Goal: Check status: Check status

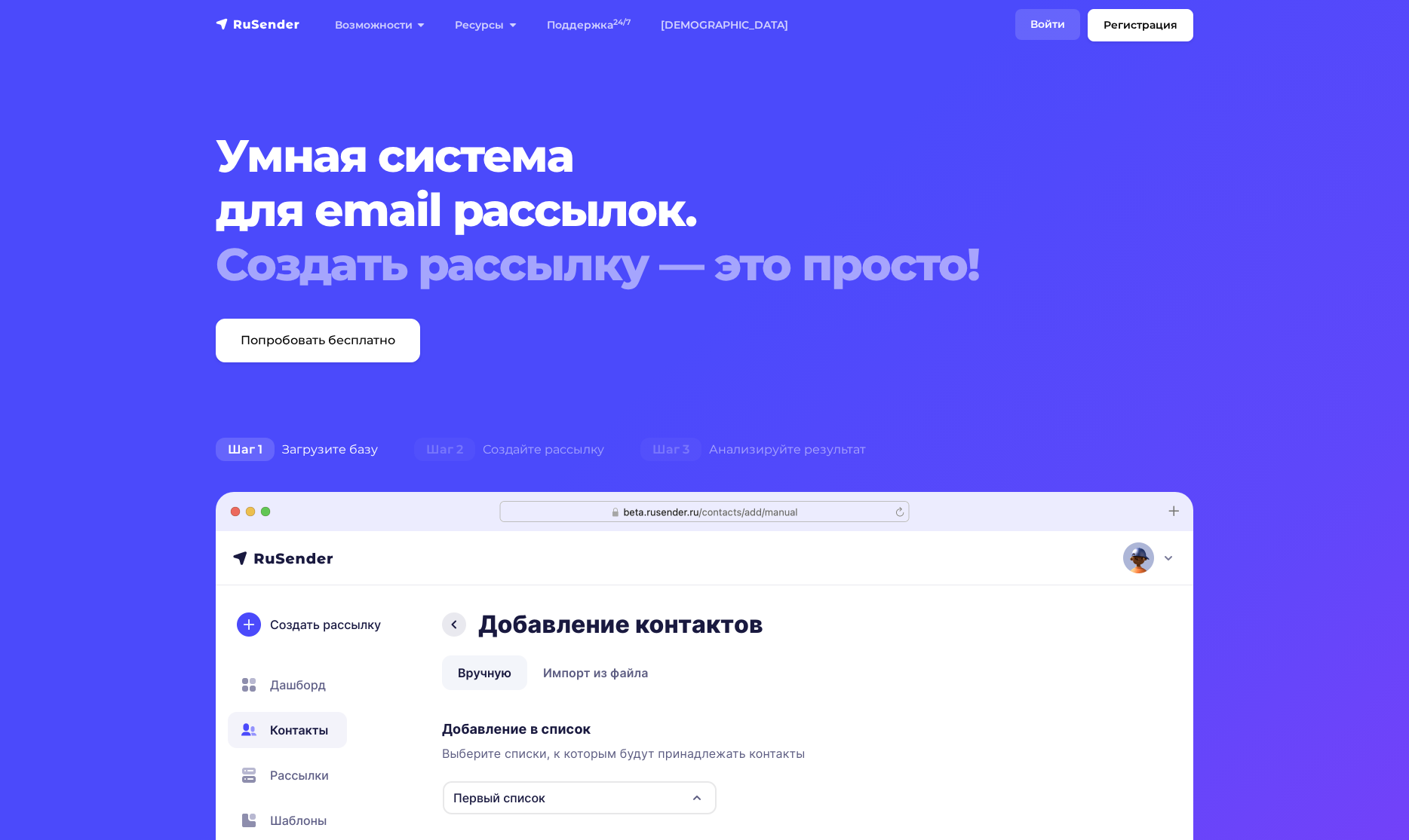
click at [1042, 30] on link "Войти" at bounding box center [1048, 24] width 65 height 31
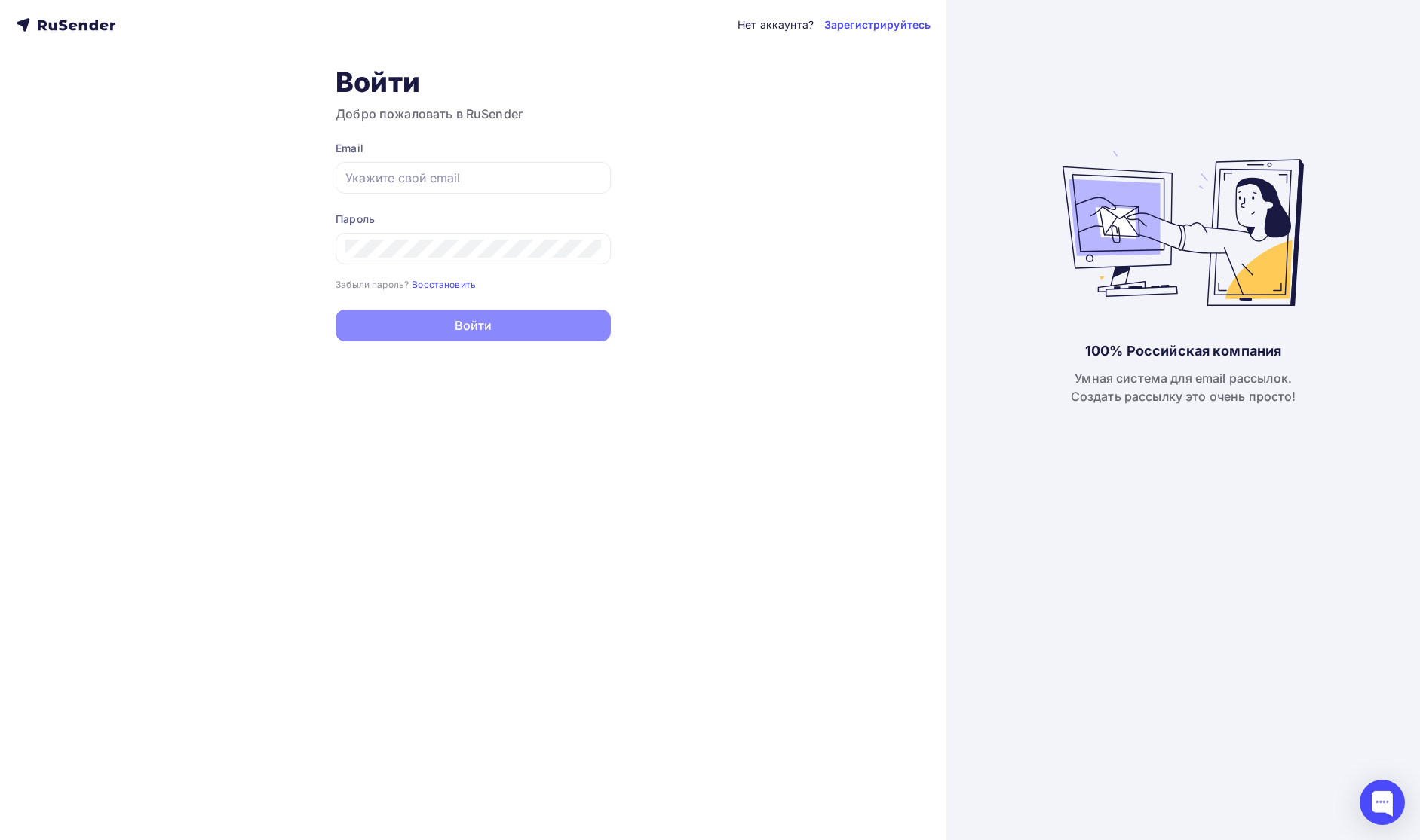
type input "[EMAIL_ADDRESS][DOMAIN_NAME]"
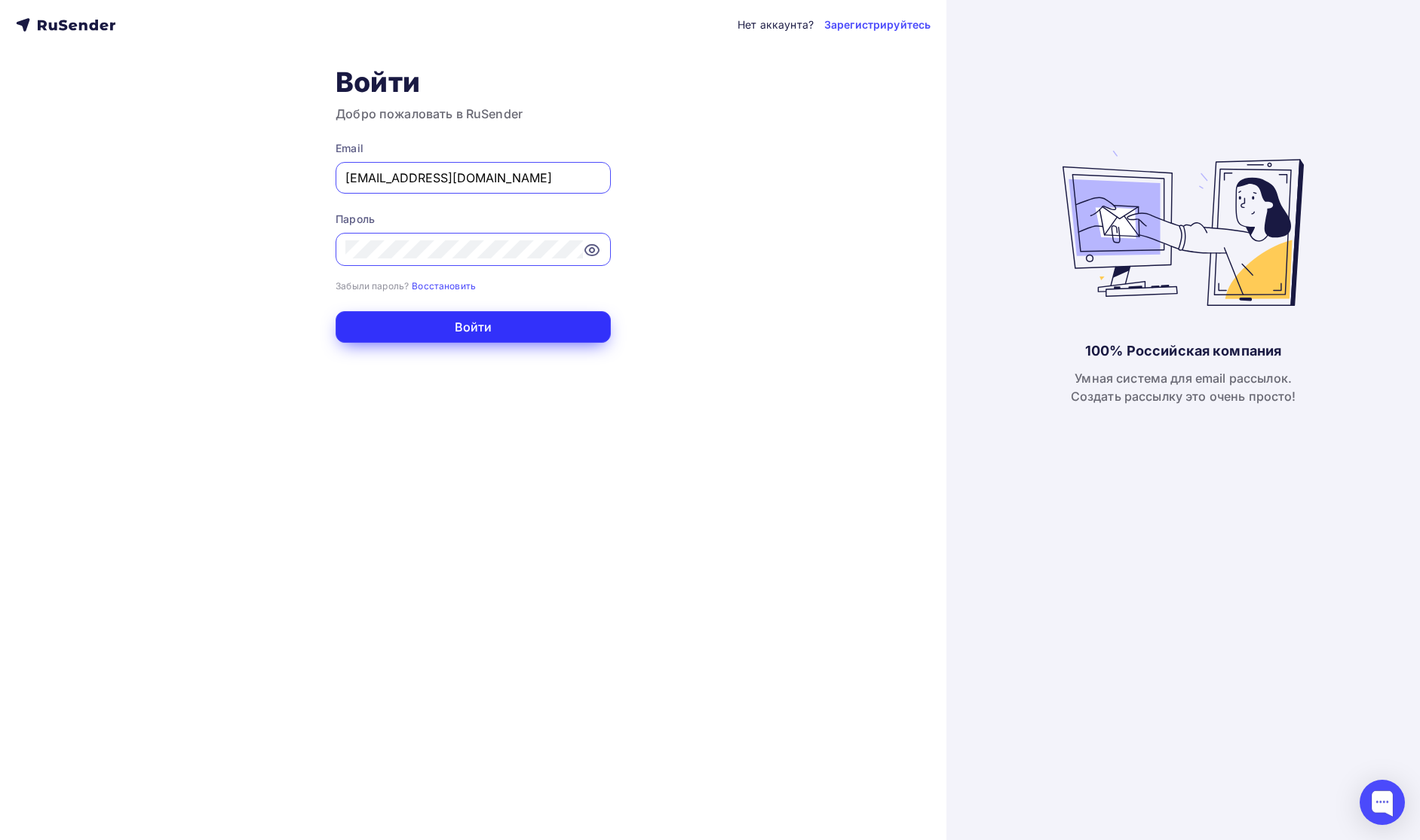
click at [467, 330] on button "Войти" at bounding box center [474, 327] width 275 height 32
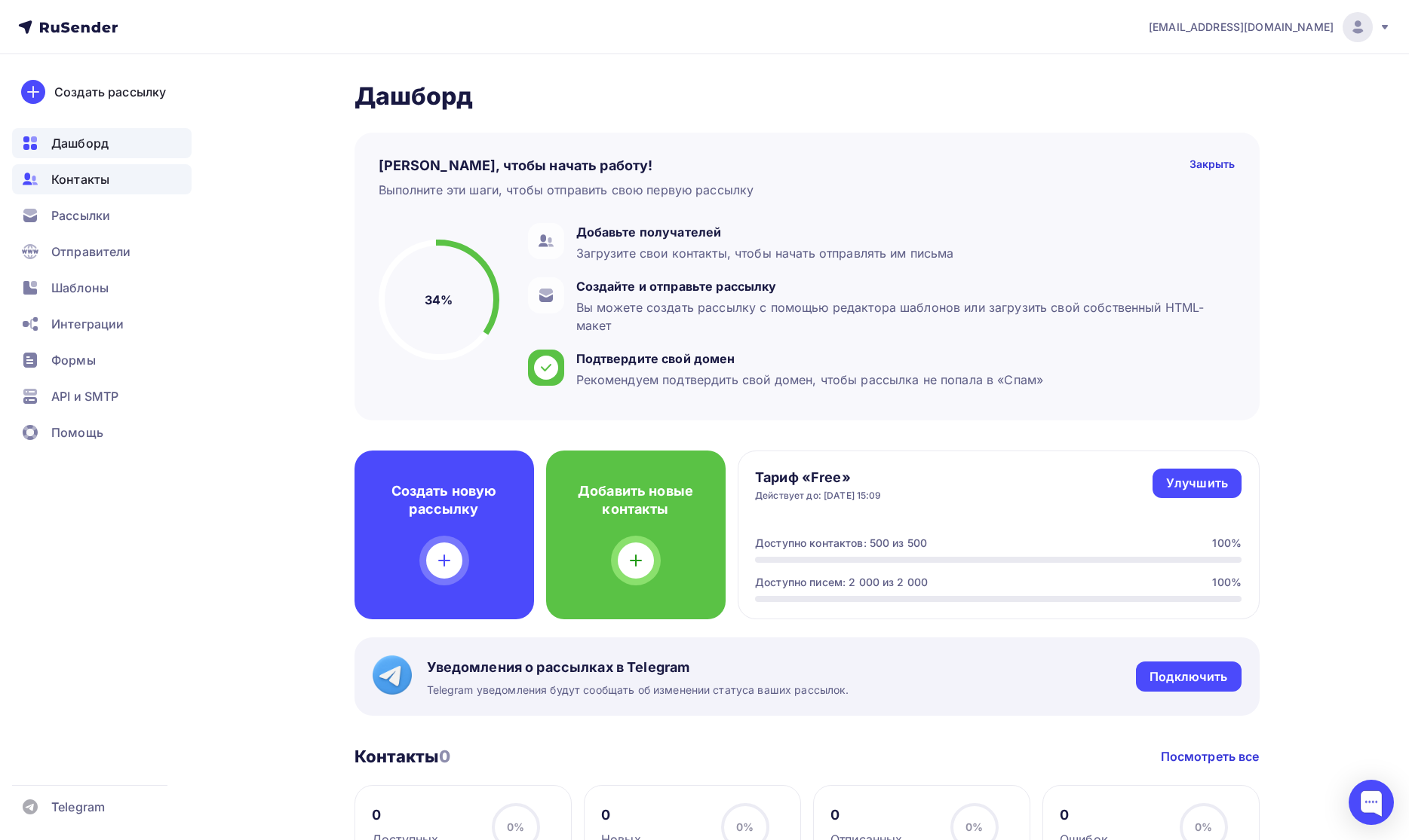
click at [126, 186] on div "Контакты" at bounding box center [101, 180] width 180 height 30
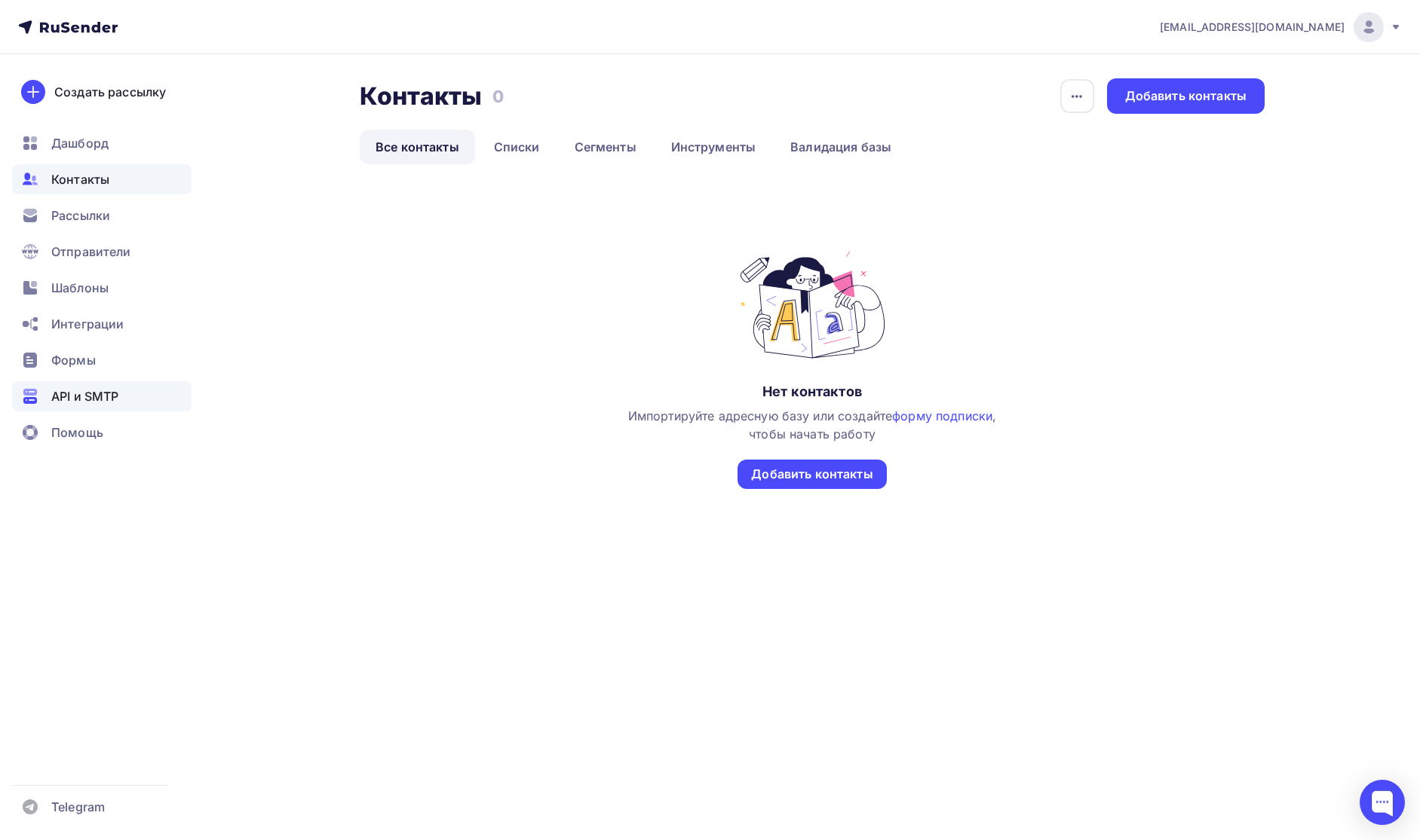
click at [111, 398] on span "API и SMTP" at bounding box center [85, 395] width 67 height 18
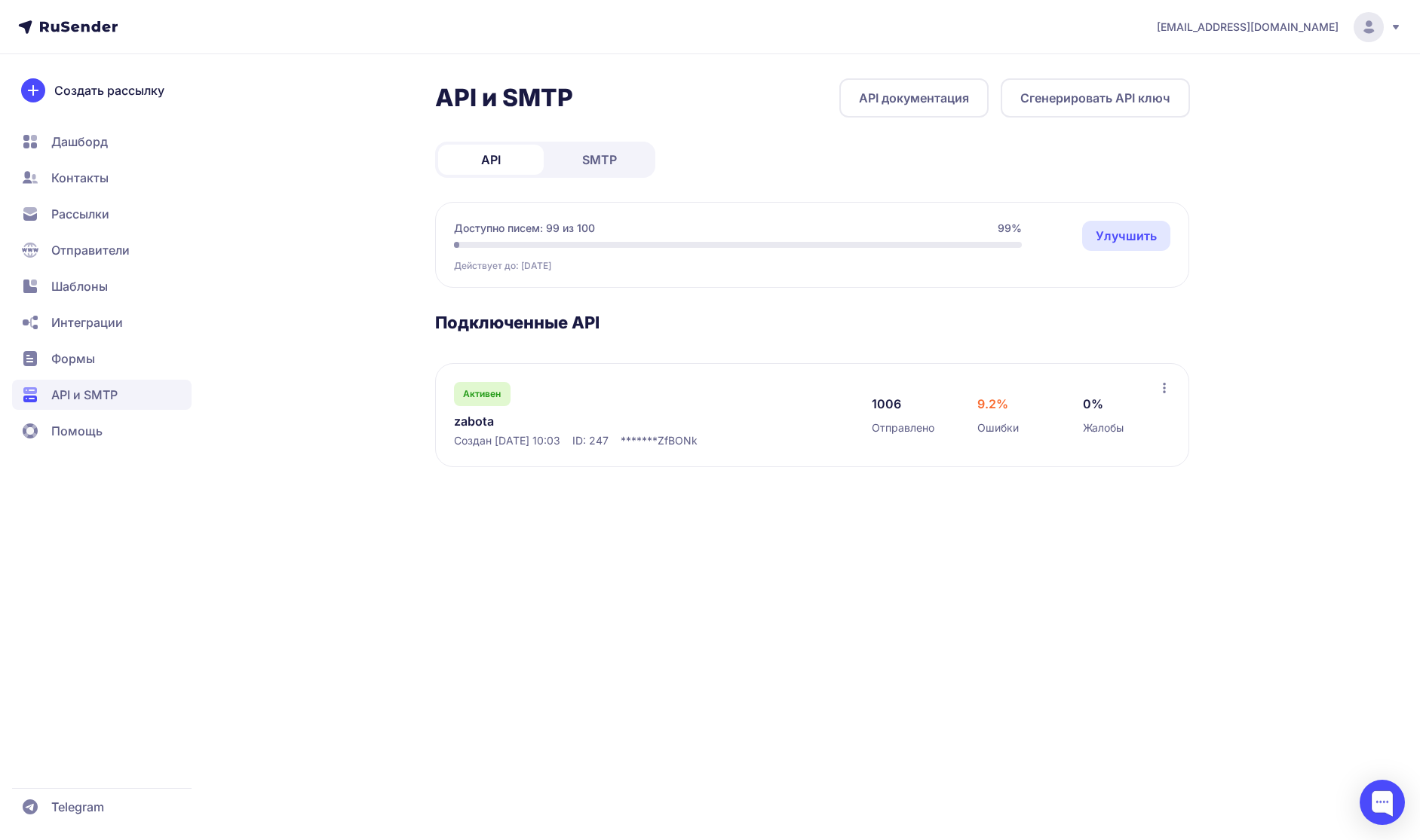
click at [687, 400] on div "[PERSON_NAME] Создан [DATE] 10:03 ID: 247 ******* ZfBONk" at bounding box center [648, 415] width 387 height 66
click at [984, 424] on span "Ошибки" at bounding box center [998, 428] width 42 height 15
click at [1166, 388] on icon at bounding box center [1164, 388] width 12 height 12
click at [802, 404] on div "[PERSON_NAME] Создан [DATE] 10:03 ID: 247 ******* ZfBONk" at bounding box center [648, 415] width 387 height 66
click at [470, 427] on link "zabota" at bounding box center [609, 420] width 309 height 18
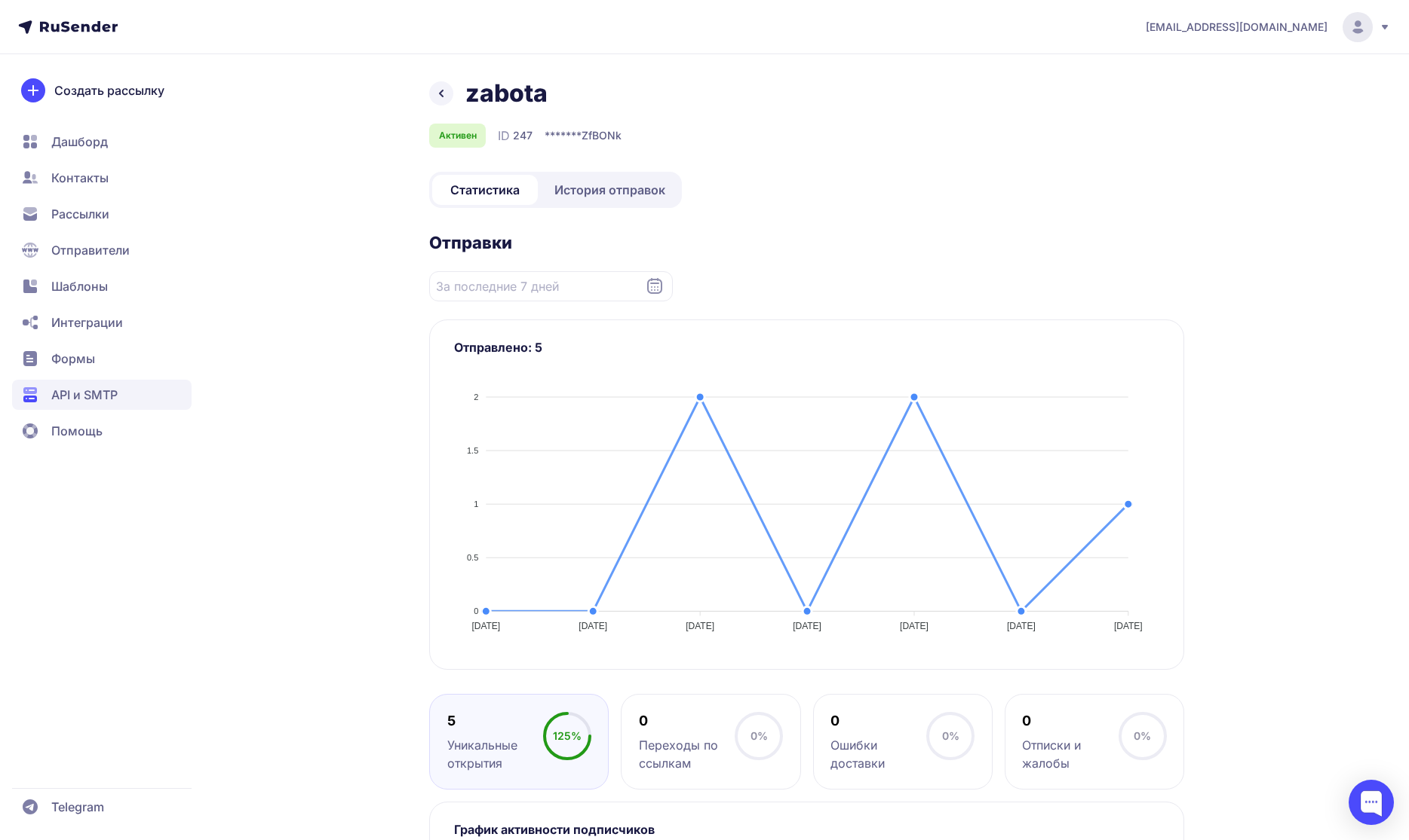
click at [602, 185] on span "История отправок" at bounding box center [610, 189] width 111 height 18
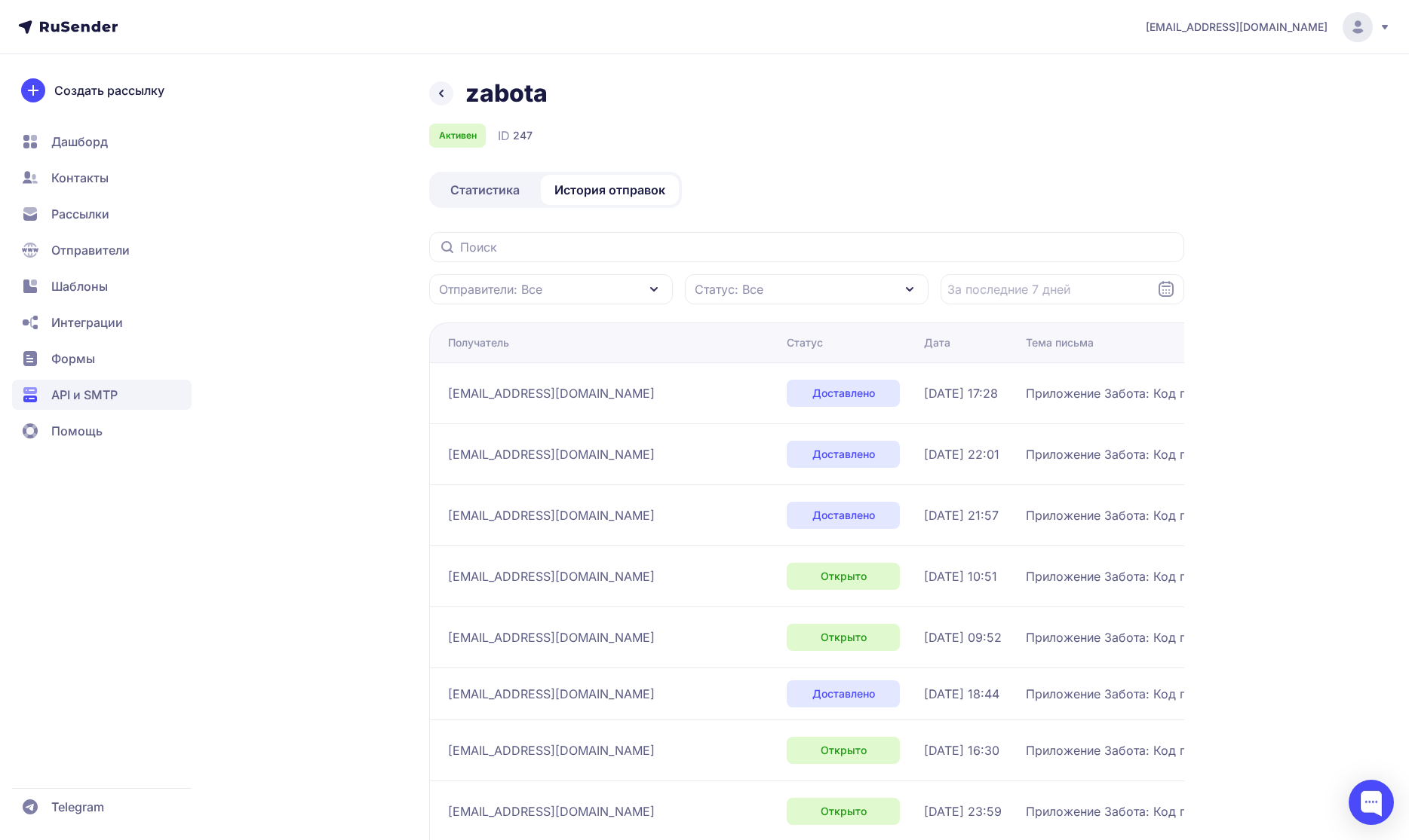
drag, startPoint x: 888, startPoint y: 230, endPoint x: 899, endPoint y: 233, distance: 11.4
click at [896, 232] on div "zabota Активен ID 247 Статистика История отправок Отправители: Все Статус: Все …" at bounding box center [806, 563] width 755 height 969
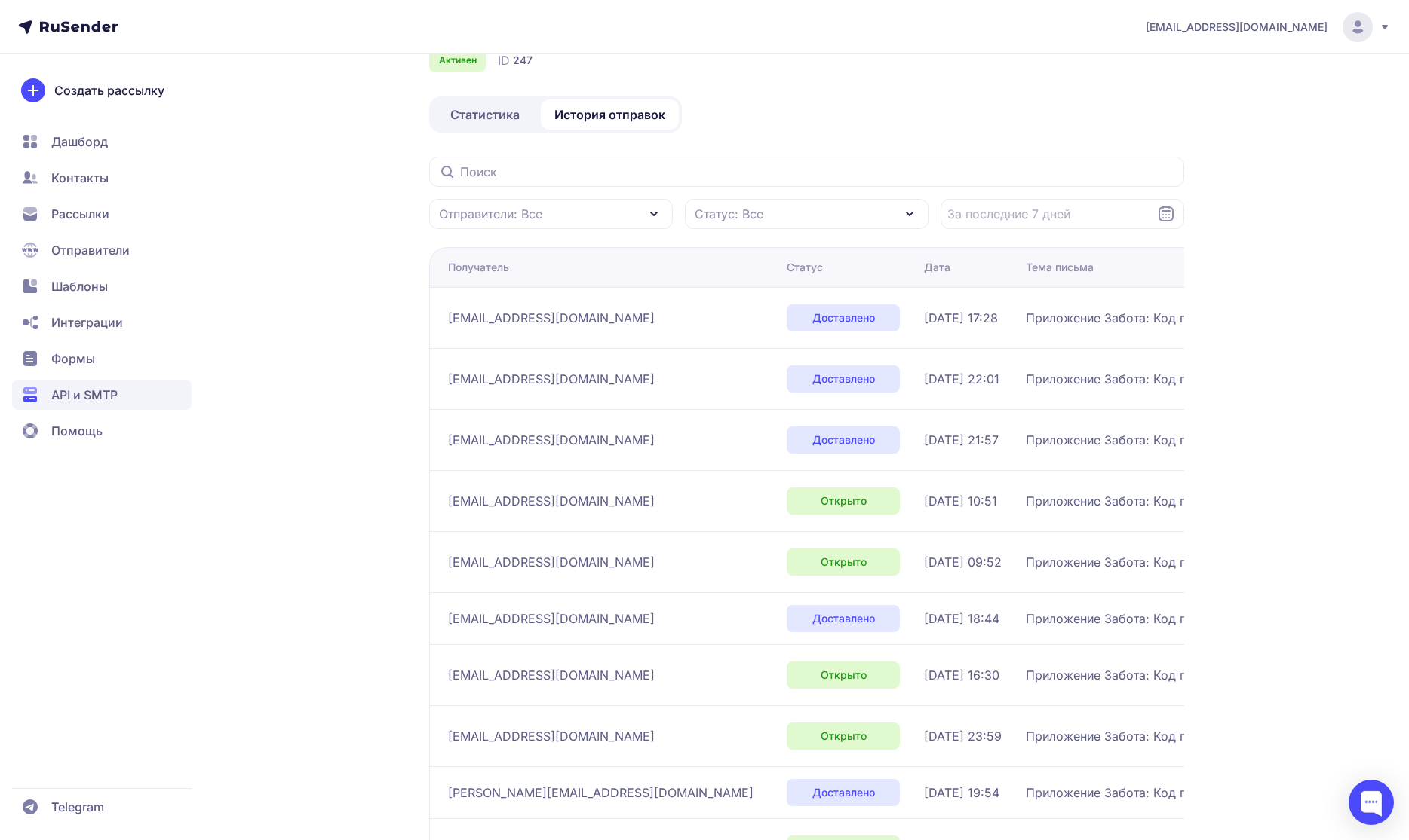
scroll to position [217, 0]
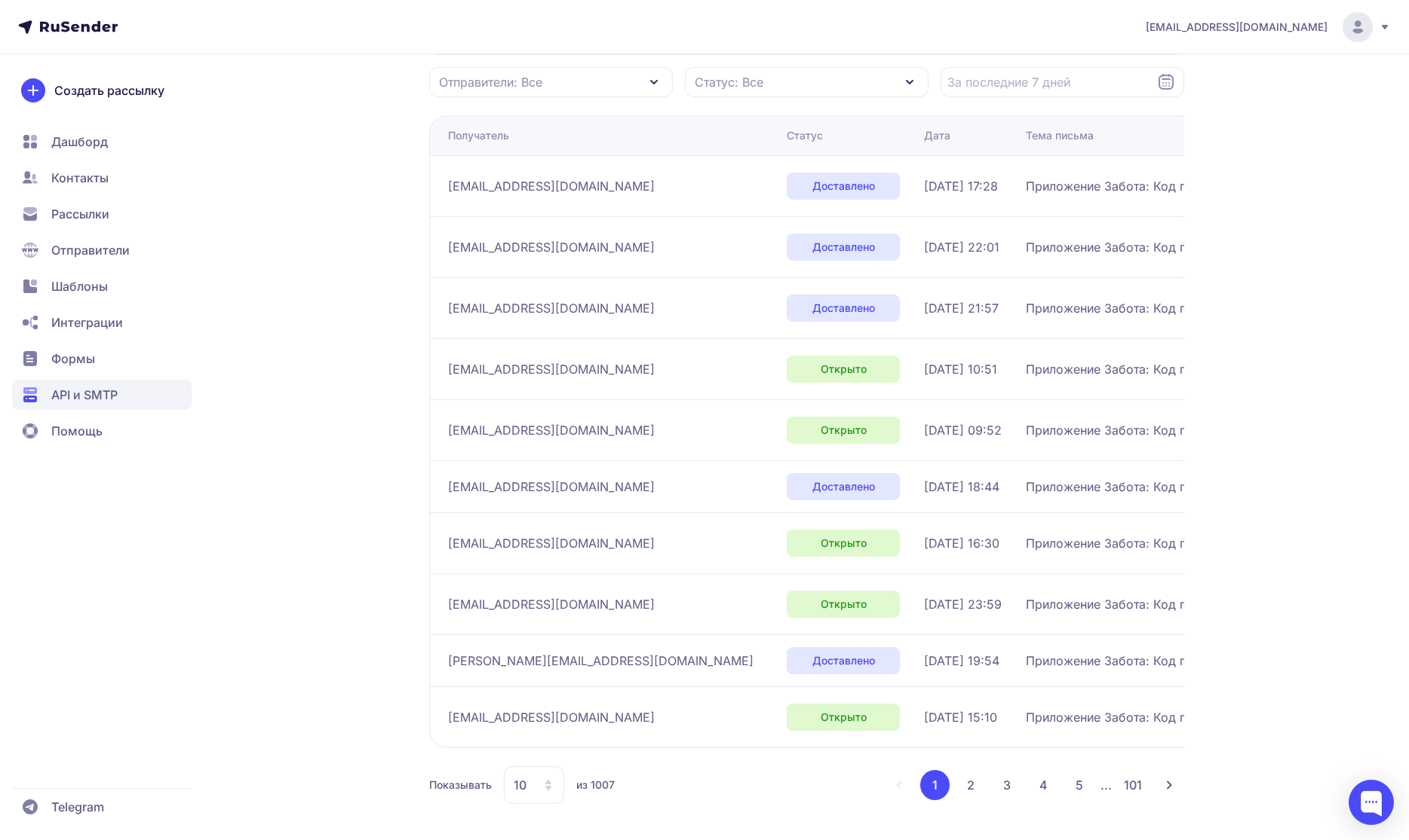
click at [968, 787] on button "2" at bounding box center [971, 785] width 30 height 30
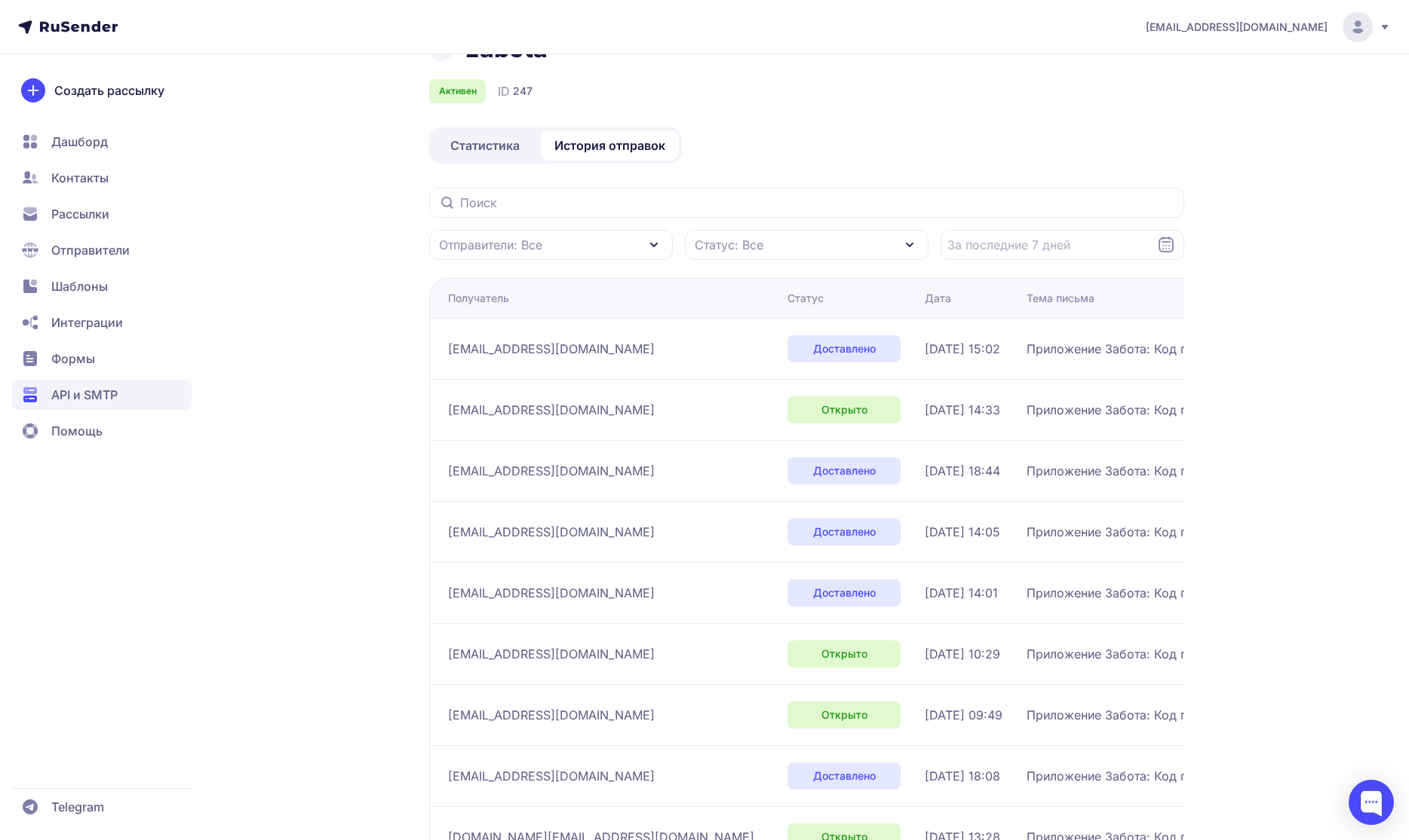
scroll to position [217, 0]
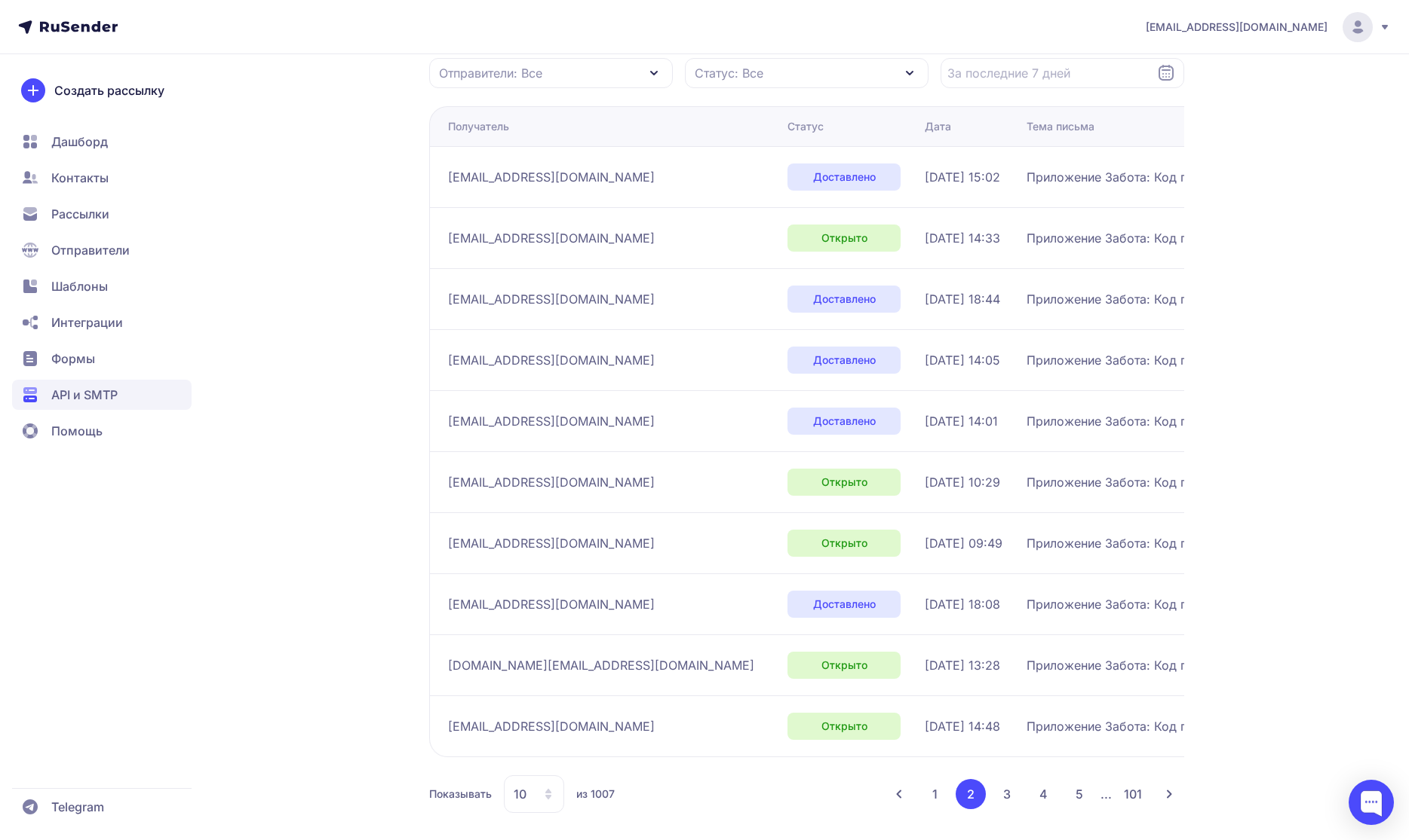
click at [935, 798] on button "1" at bounding box center [935, 794] width 30 height 30
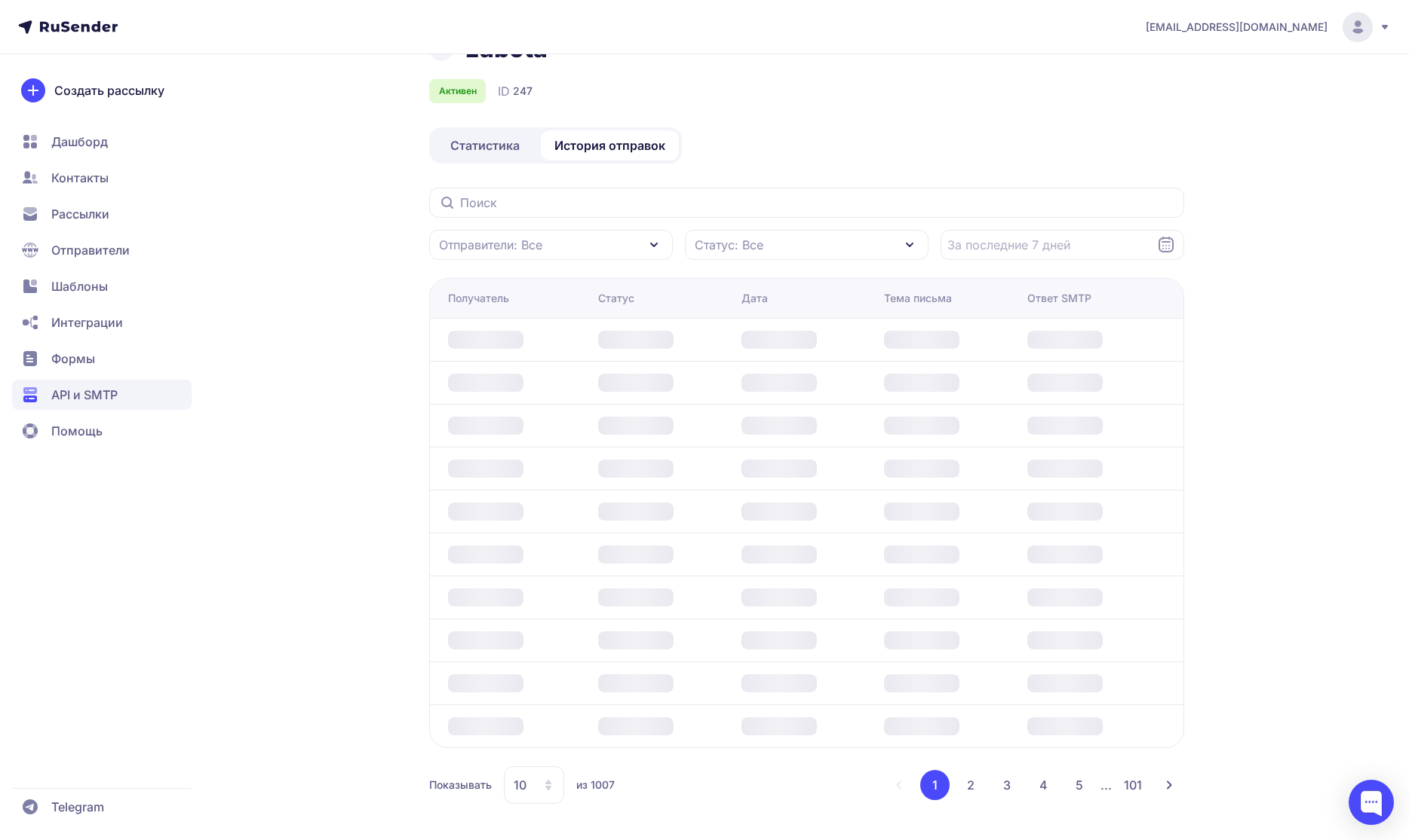
scroll to position [217, 0]
